Goal: Information Seeking & Learning: Learn about a topic

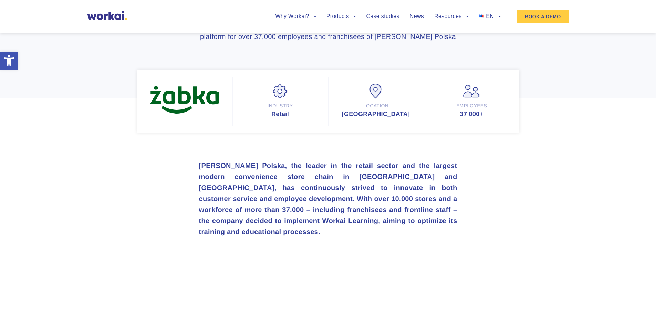
scroll to position [138, 0]
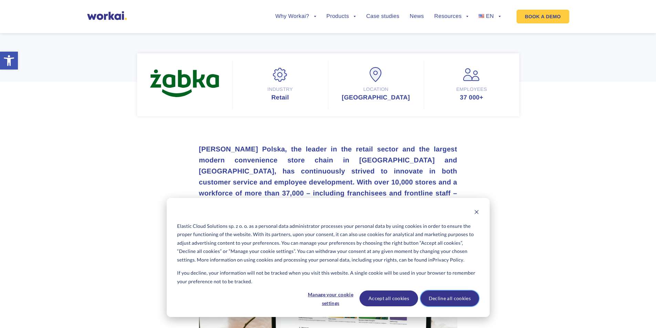
click at [448, 302] on button "Decline all cookies" at bounding box center [450, 299] width 59 height 16
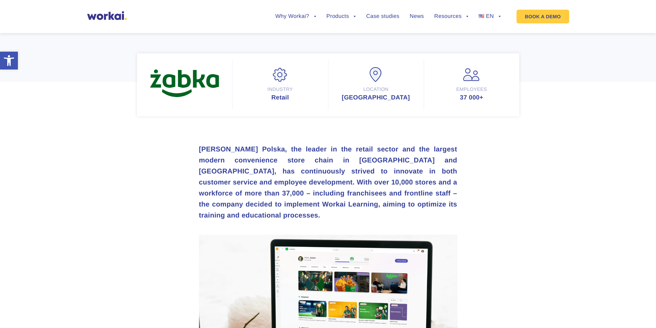
click at [387, 205] on strong "[PERSON_NAME] Polska, the leader in the retail sector and the largest modern co…" at bounding box center [328, 183] width 258 height 74
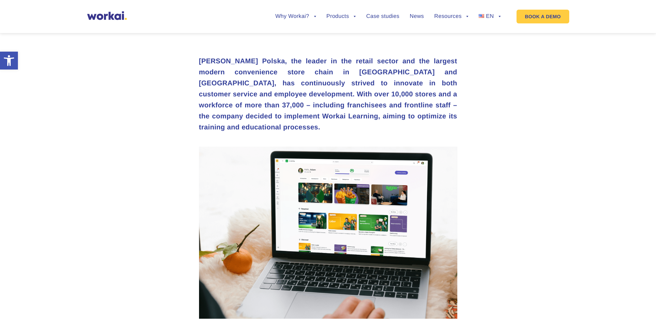
scroll to position [276, 0]
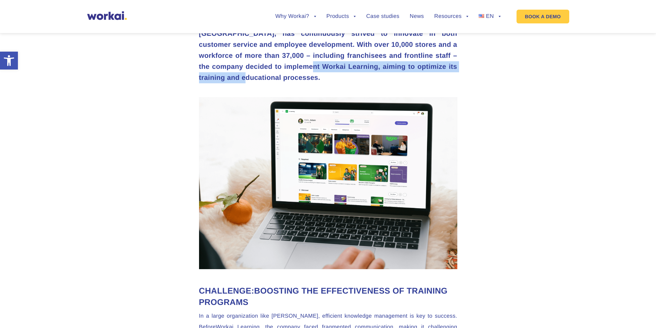
drag, startPoint x: 281, startPoint y: 80, endPoint x: 457, endPoint y: 88, distance: 175.9
click at [457, 83] on h3 "[PERSON_NAME] Polska, the leader in the retail sector and the largest modern co…" at bounding box center [328, 44] width 258 height 77
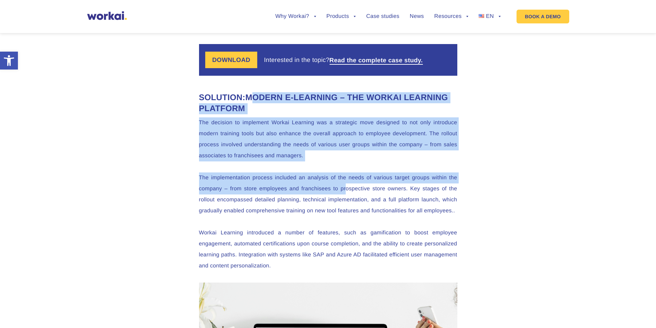
scroll to position [620, 0]
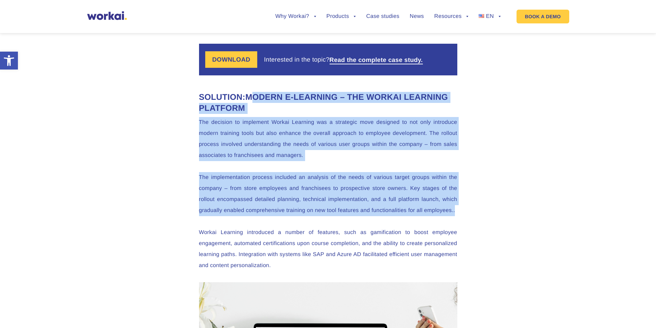
drag, startPoint x: 249, startPoint y: 180, endPoint x: 371, endPoint y: 234, distance: 133.3
click at [371, 216] on p "The implementation process included an analysis of the needs of various target …" at bounding box center [328, 194] width 258 height 44
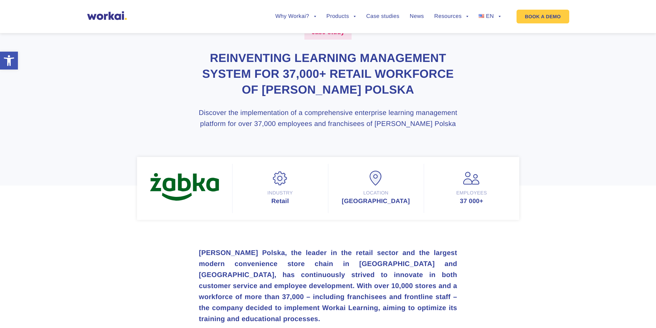
scroll to position [0, 0]
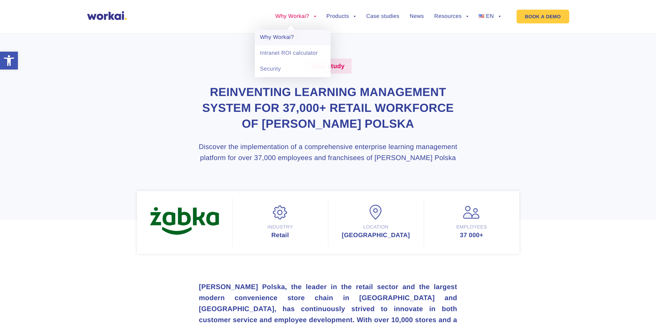
click at [283, 39] on link "Why Workai?" at bounding box center [293, 38] width 76 height 16
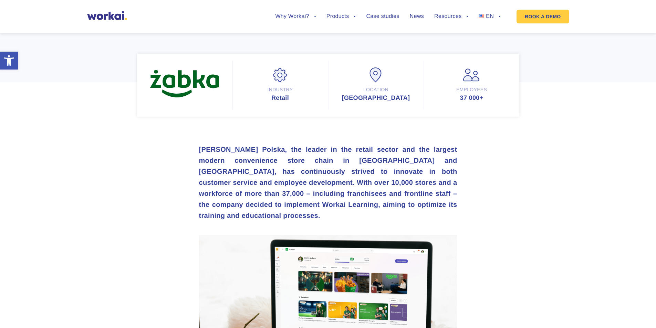
scroll to position [138, 0]
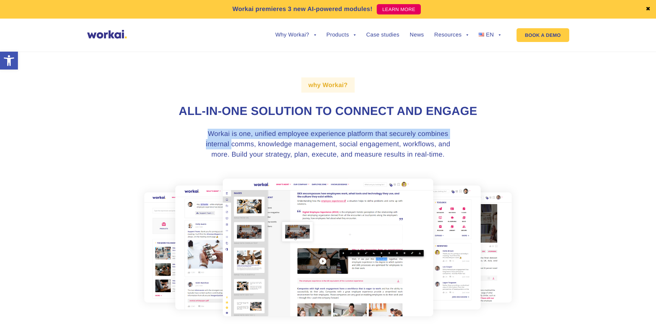
drag, startPoint x: 183, startPoint y: 122, endPoint x: 304, endPoint y: 159, distance: 127.0
click at [279, 154] on div "why Workai? All-in-one solution to connect and engage Workai is one, unified em…" at bounding box center [328, 201] width 383 height 316
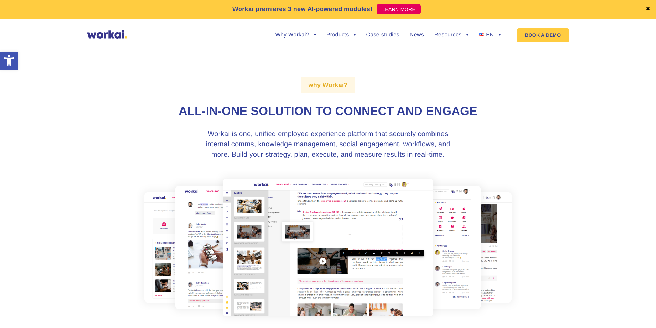
click at [304, 159] on h3 "Workai is one, unified employee experience platform that securely combines inte…" at bounding box center [328, 144] width 258 height 31
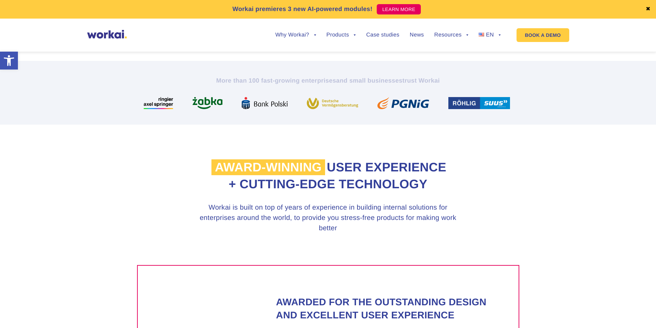
scroll to position [310, 0]
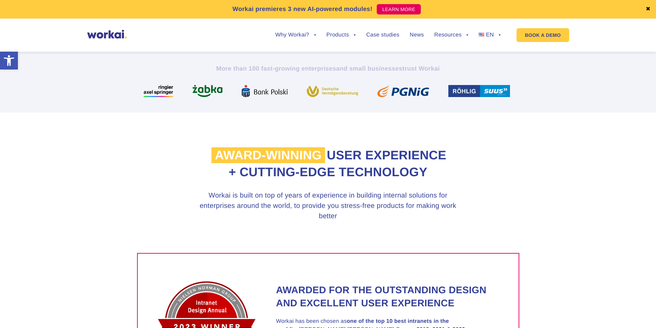
click at [324, 207] on h3 "Workai is built on top of years of experience in building internal solutions fo…" at bounding box center [328, 206] width 258 height 31
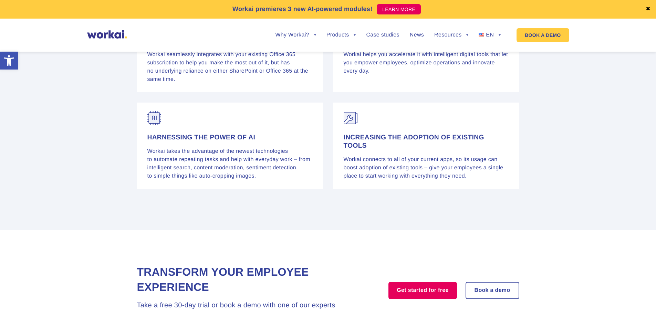
scroll to position [1156, 0]
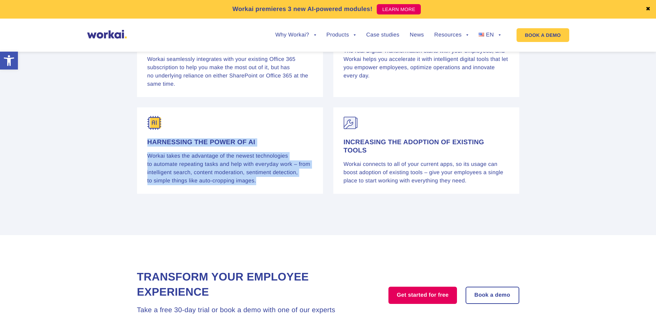
drag, startPoint x: 287, startPoint y: 185, endPoint x: 140, endPoint y: 150, distance: 150.9
click at [140, 150] on div "HARNESSING THE POWER OF AI Workai takes the advantage of the newest technologie…" at bounding box center [230, 151] width 186 height 86
drag, startPoint x: 140, startPoint y: 150, endPoint x: 297, endPoint y: 188, distance: 161.7
click at [297, 188] on div "HARNESSING THE POWER OF AI Workai takes the advantage of the newest technologie…" at bounding box center [230, 151] width 186 height 86
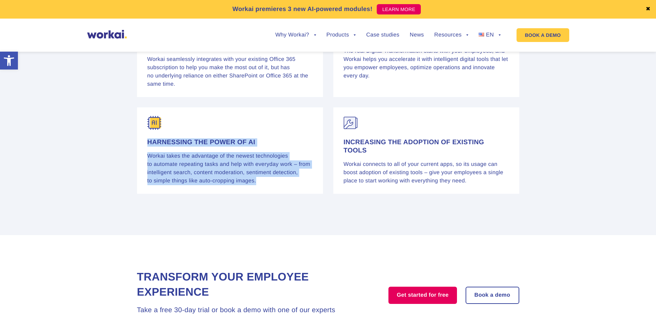
click at [297, 185] on p "Workai takes the advantage of the newest technologies to automate repeating tas…" at bounding box center [229, 168] width 165 height 33
drag, startPoint x: 297, startPoint y: 188, endPoint x: 149, endPoint y: 148, distance: 153.9
click at [149, 148] on div "HARNESSING THE POWER OF AI Workai takes the advantage of the newest technologie…" at bounding box center [229, 162] width 165 height 47
click at [149, 147] on h4 "HARNESSING THE POWER OF AI" at bounding box center [229, 143] width 165 height 8
drag, startPoint x: 149, startPoint y: 148, endPoint x: 290, endPoint y: 187, distance: 147.0
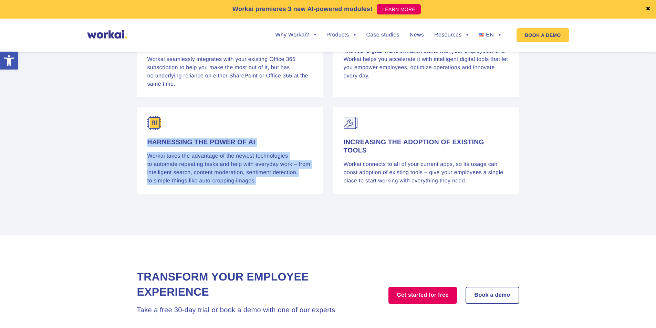
click at [290, 185] on div "HARNESSING THE POWER OF AI Workai takes the advantage of the newest technologie…" at bounding box center [229, 162] width 165 height 47
click at [290, 185] on p "Workai takes the advantage of the newest technologies to automate repeating tas…" at bounding box center [229, 168] width 165 height 33
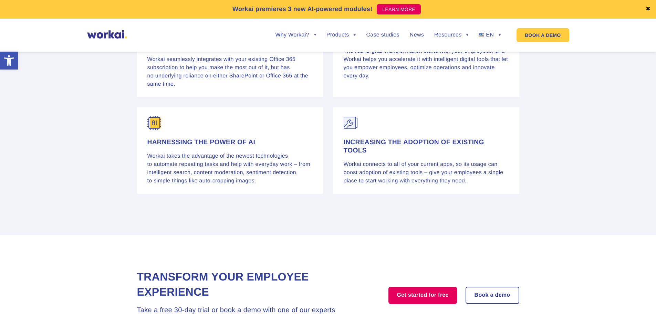
click at [297, 185] on p "Workai takes the advantage of the newest technologies to automate repeating tas…" at bounding box center [229, 168] width 165 height 33
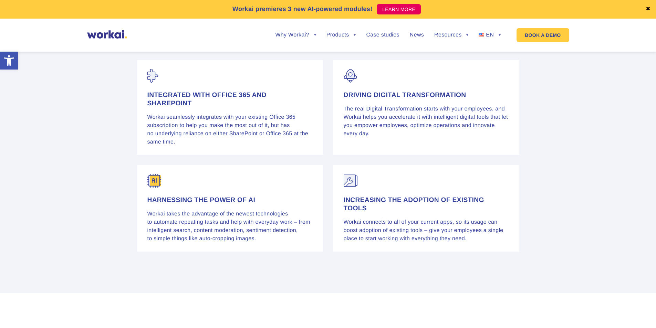
scroll to position [1108, 0]
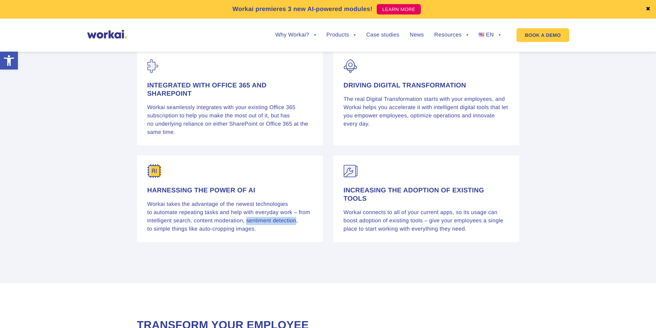
drag, startPoint x: 268, startPoint y: 228, endPoint x: 172, endPoint y: 239, distance: 96.8
click at [172, 234] on p "Workai takes the advantage of the newest technologies to automate repeating tas…" at bounding box center [229, 217] width 165 height 33
copy p "sentiment detection"
drag, startPoint x: 183, startPoint y: 237, endPoint x: 291, endPoint y: 236, distance: 107.5
click at [291, 234] on p "Workai takes the advantage of the newest technologies to automate repeating tas…" at bounding box center [229, 217] width 165 height 33
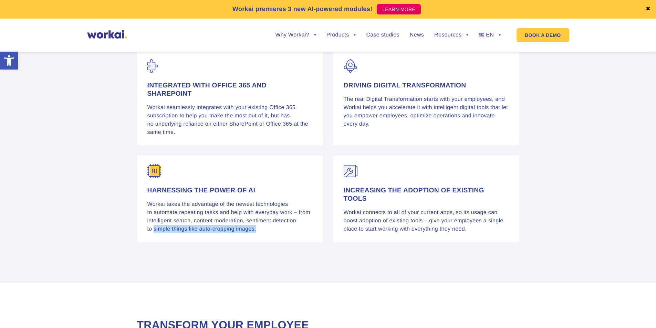
click at [292, 234] on p "Workai takes the advantage of the newest technologies to automate repeating tas…" at bounding box center [229, 217] width 165 height 33
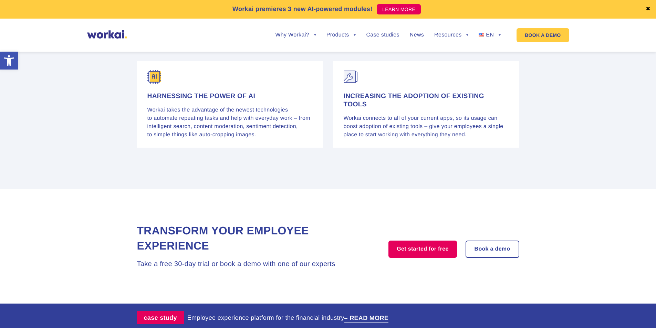
scroll to position [1211, 0]
